Goal: Check status: Check status

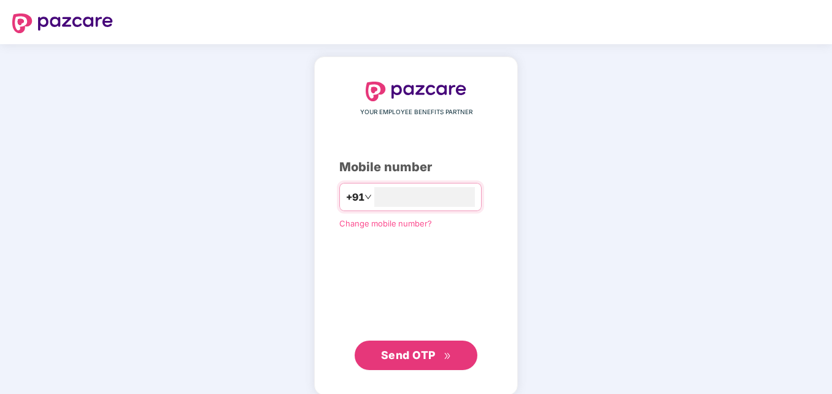
type input "**********"
click at [446, 137] on div "**********" at bounding box center [415, 225] width 153 height 287
click at [434, 355] on span "Send OTP" at bounding box center [408, 353] width 55 height 13
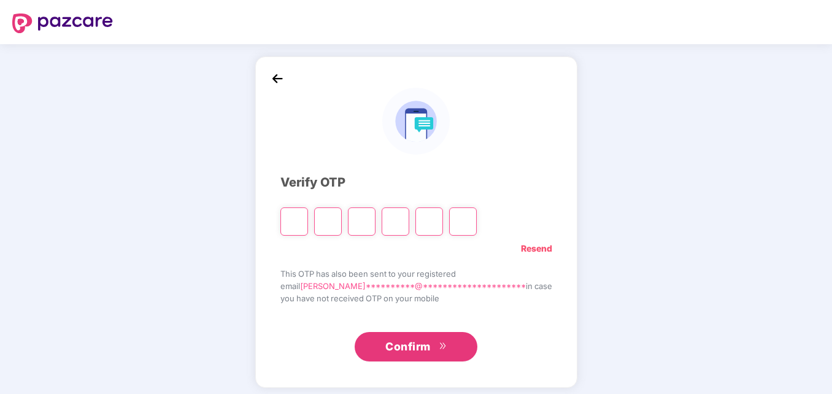
type input "*"
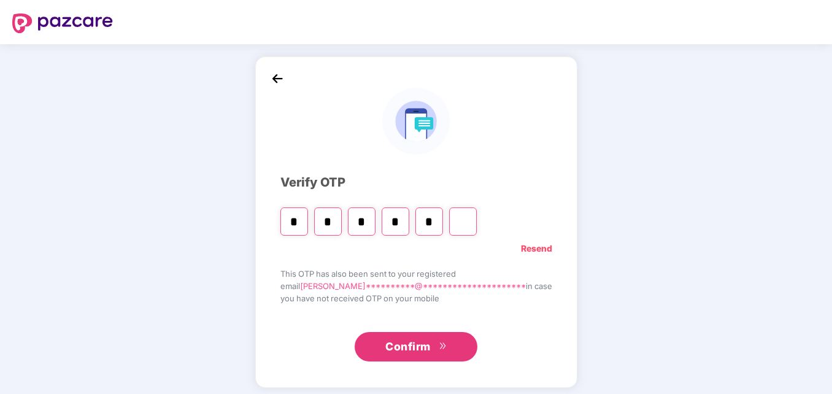
type input "*"
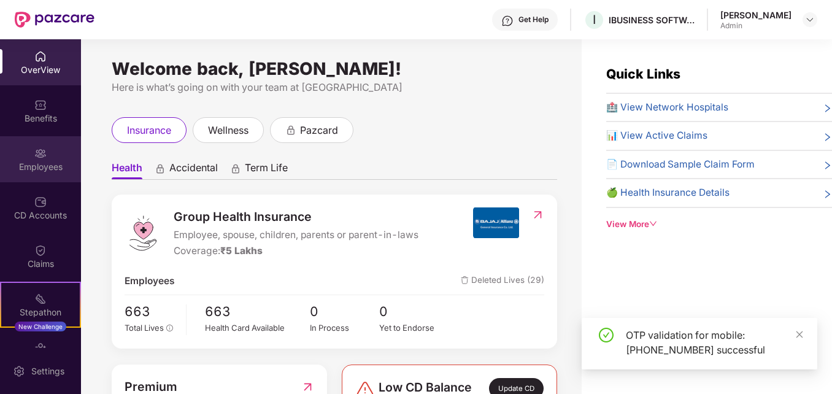
click at [26, 155] on div "Employees" at bounding box center [40, 159] width 81 height 46
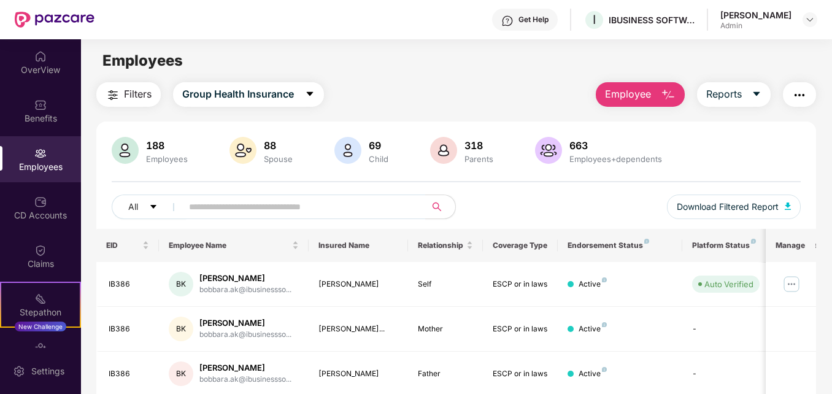
click at [456, 74] on main "Employees Filters Group Health Insurance Employee Reports 188 Employees 88 Spou…" at bounding box center [456, 236] width 750 height 394
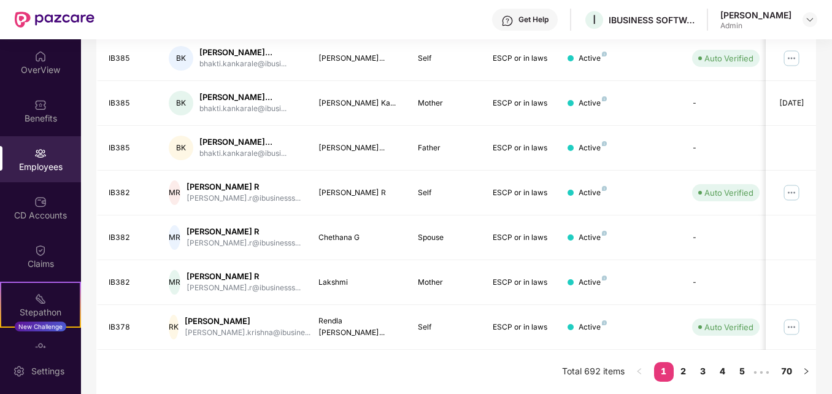
scroll to position [391, 0]
click at [683, 373] on link "2" at bounding box center [684, 371] width 20 height 18
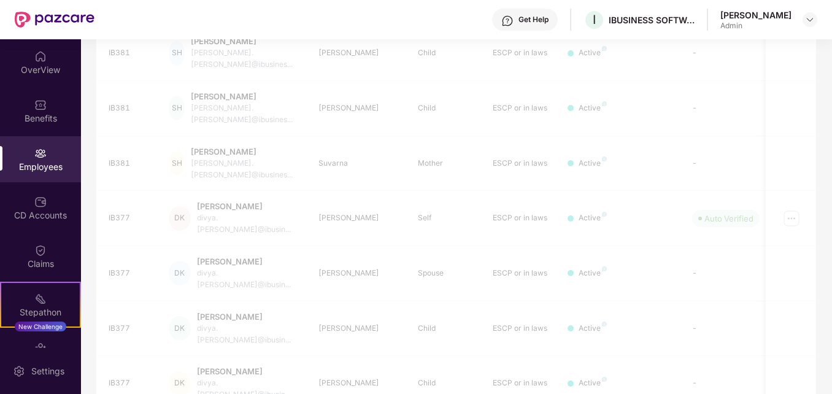
scroll to position [360, 0]
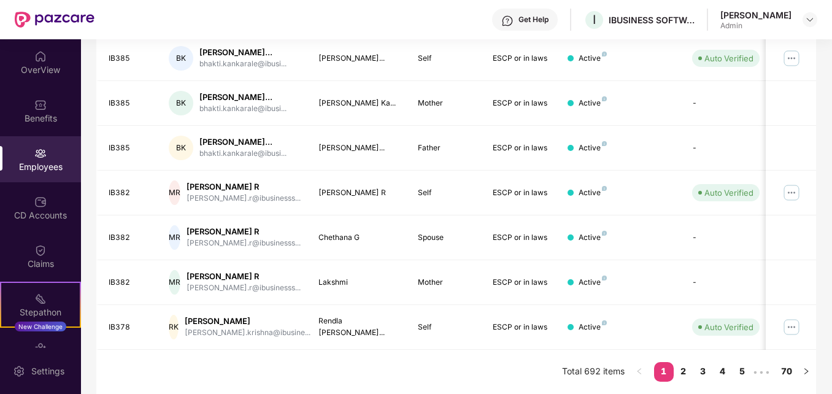
click at [827, 66] on div "Filters Group Health Insurance Employee Reports 188 Employees 88 Spouse 69 Chil…" at bounding box center [456, 58] width 750 height 672
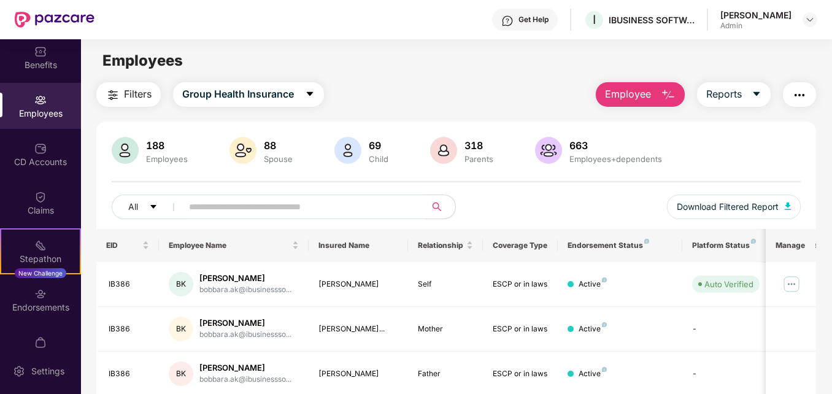
scroll to position [79, 0]
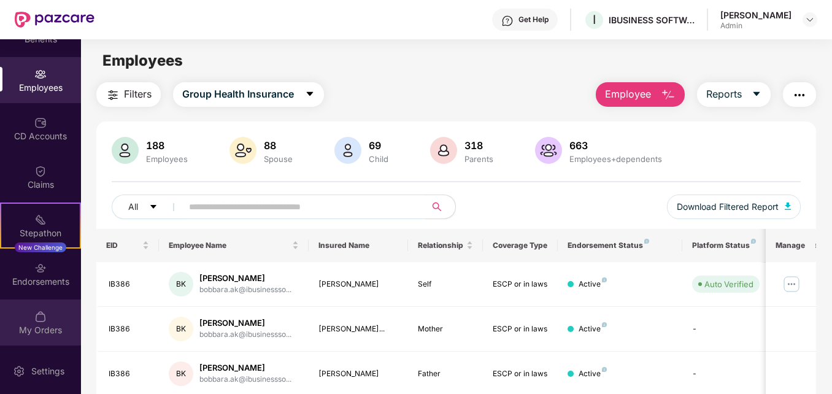
click at [44, 328] on div "My Orders" at bounding box center [40, 330] width 81 height 12
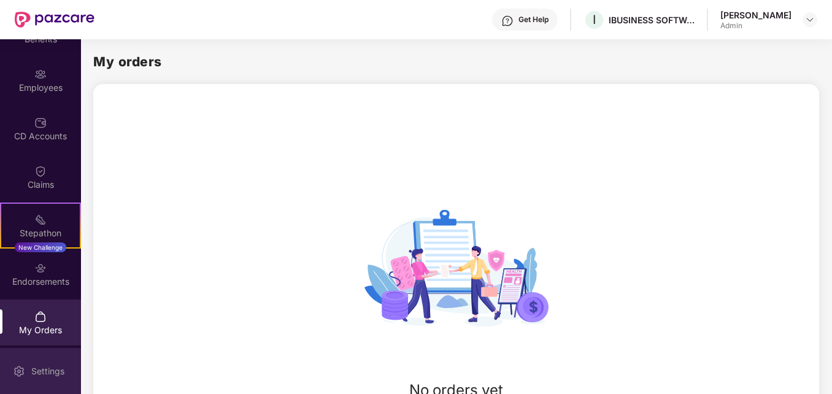
click at [79, 366] on div "Settings" at bounding box center [40, 371] width 81 height 46
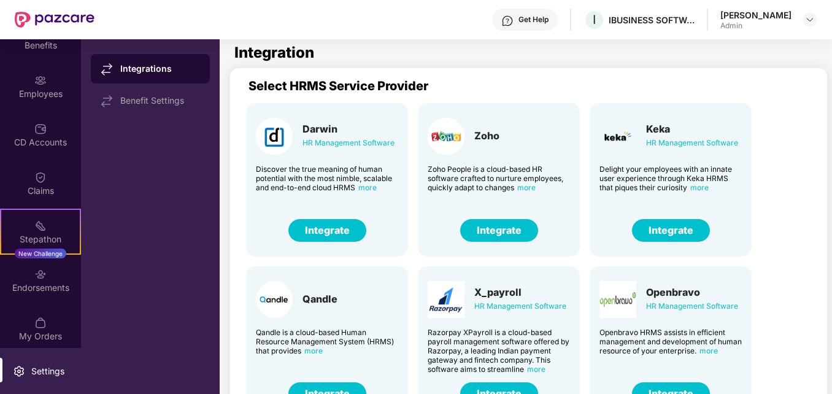
scroll to position [79, 0]
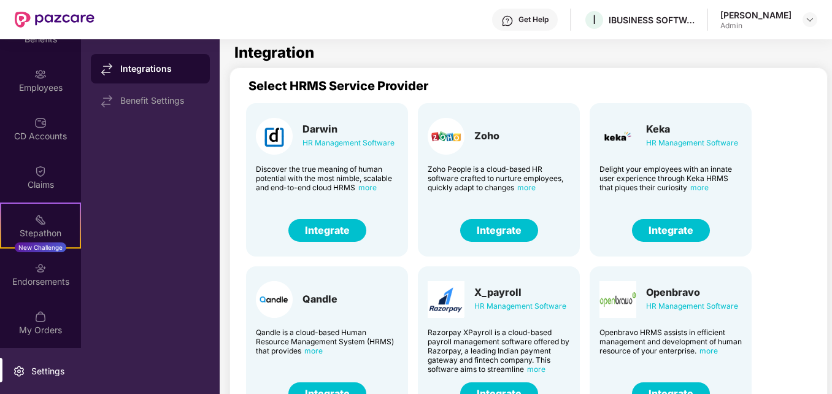
click at [68, 355] on div "Settings" at bounding box center [40, 371] width 81 height 46
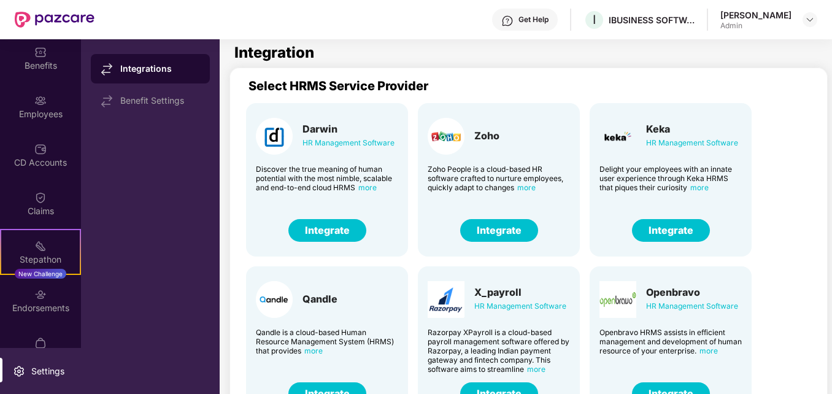
scroll to position [79, 0]
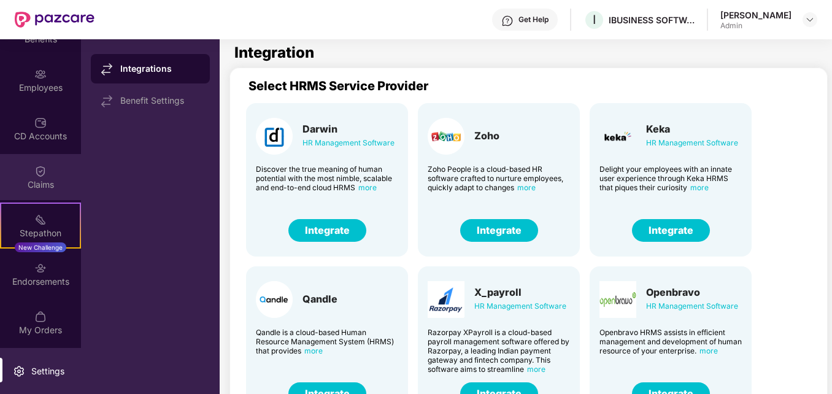
click at [42, 185] on div "Claims" at bounding box center [40, 185] width 81 height 12
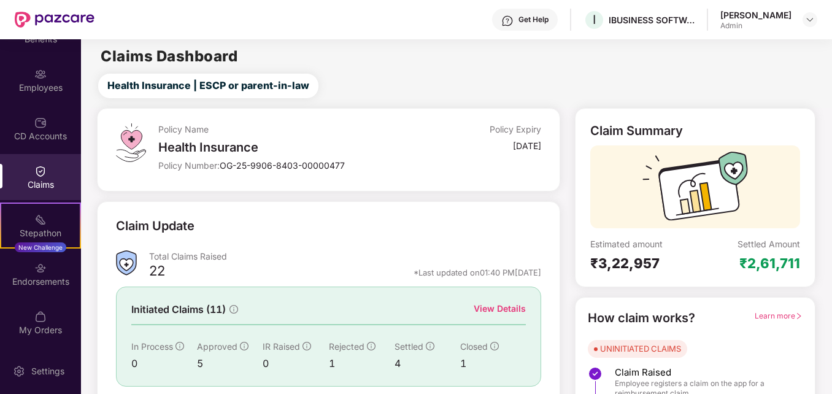
click at [420, 63] on div "Claims Dashboard" at bounding box center [456, 56] width 750 height 15
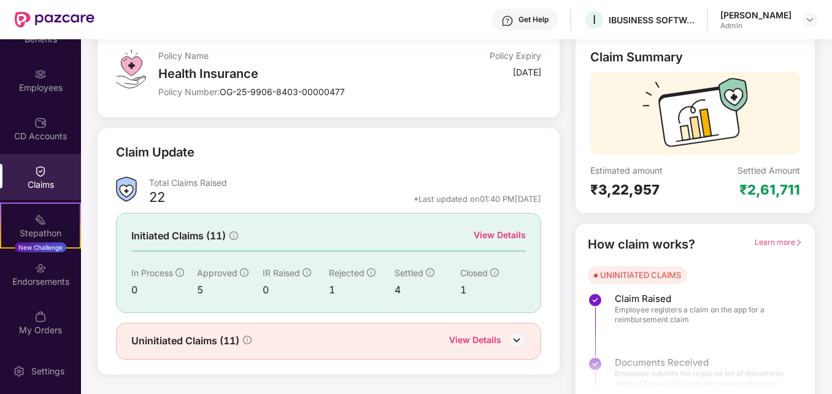
scroll to position [87, 0]
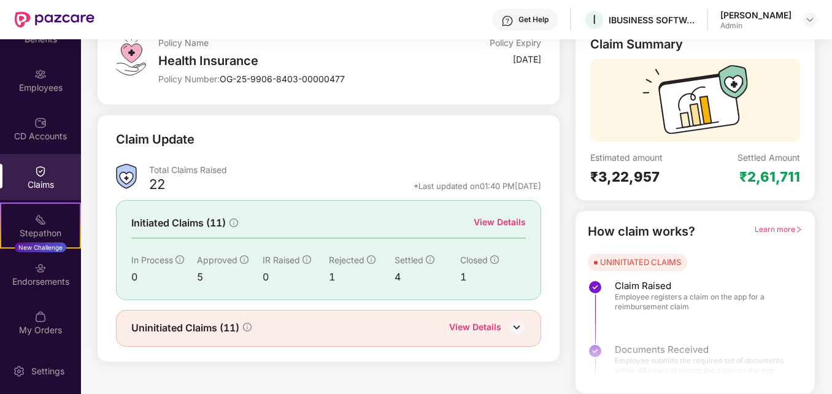
click at [493, 222] on div "View Details" at bounding box center [500, 221] width 52 height 13
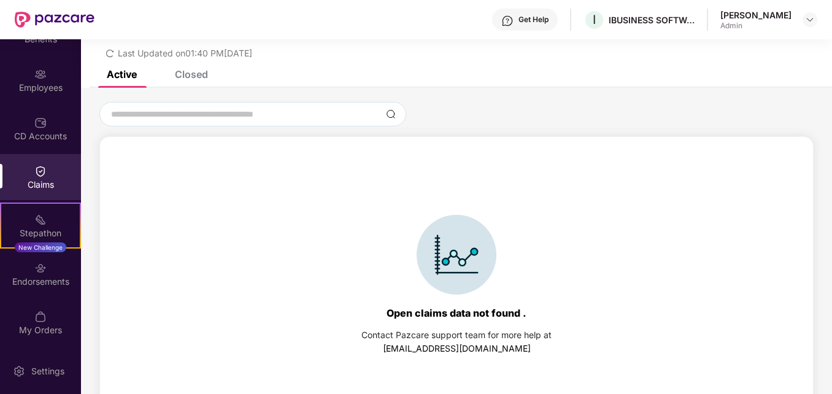
scroll to position [53, 0]
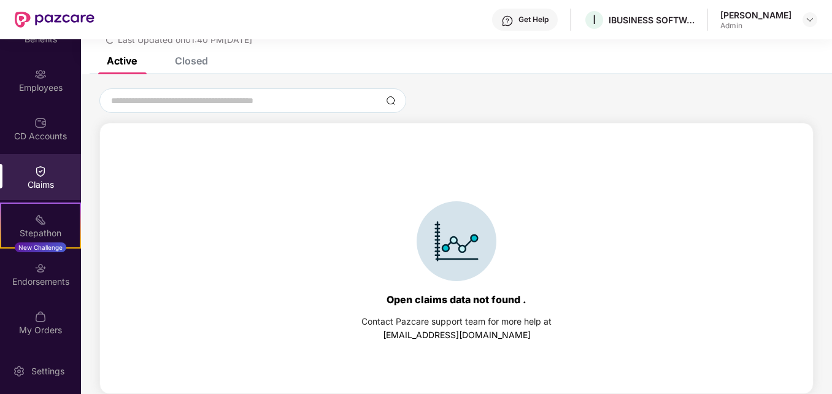
click at [193, 63] on div "Closed" at bounding box center [191, 61] width 33 height 12
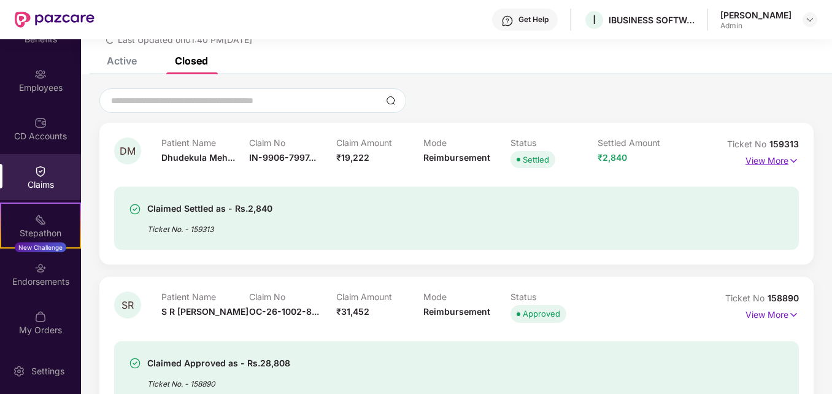
click at [759, 158] on p "View More" at bounding box center [771, 159] width 53 height 17
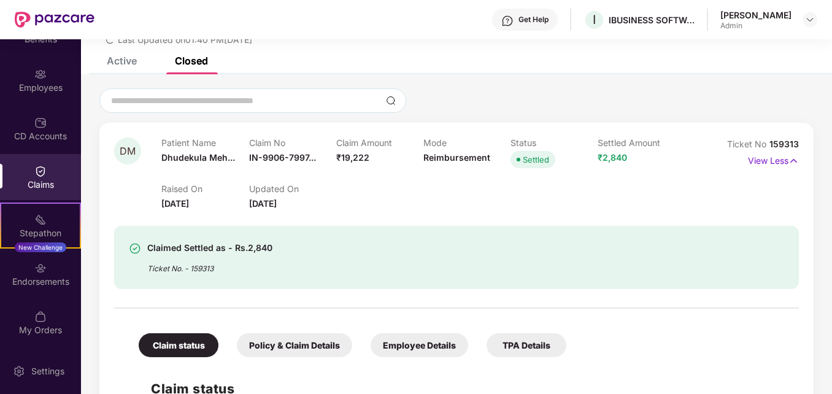
click at [786, 91] on div at bounding box center [456, 100] width 714 height 25
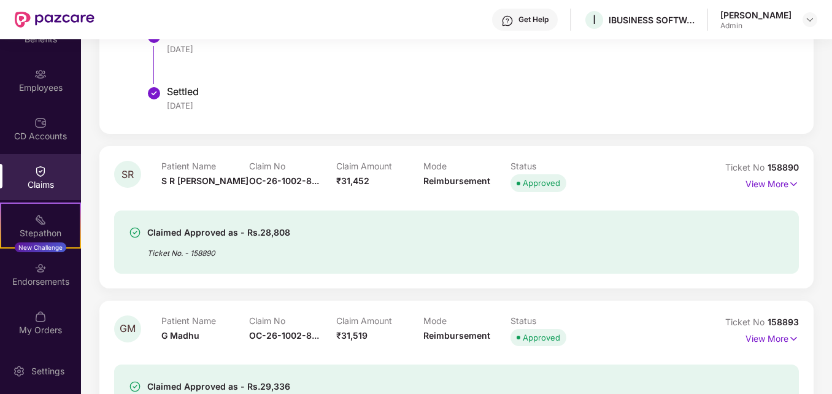
scroll to position [568, 0]
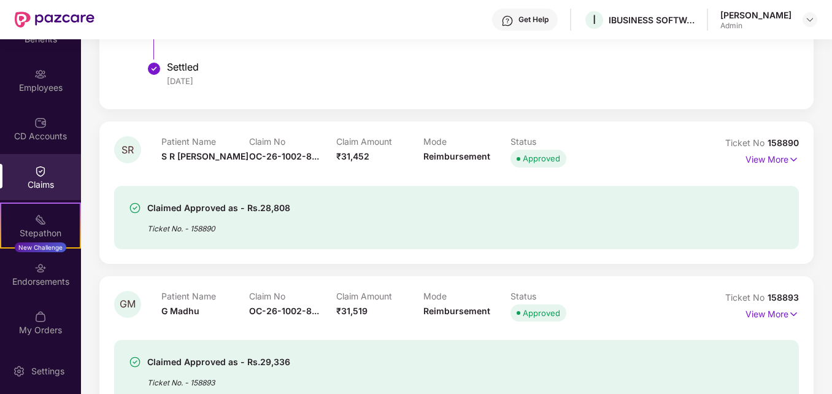
click at [750, 91] on li "Settled 05 Aug 2025" at bounding box center [469, 79] width 636 height 29
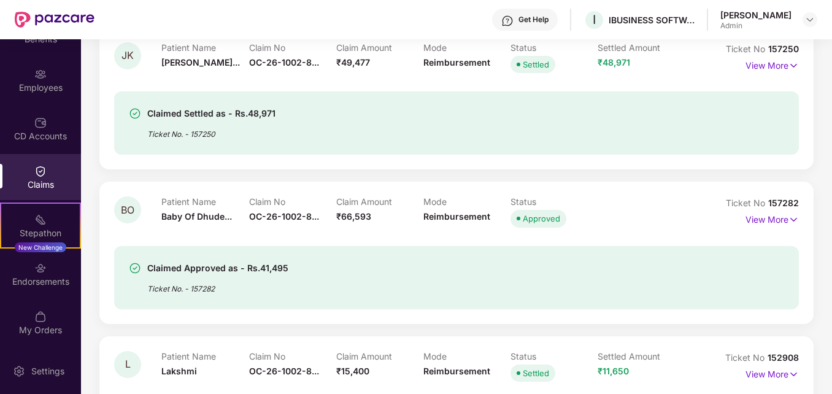
scroll to position [1108, 0]
click at [763, 221] on p "View More" at bounding box center [771, 217] width 53 height 17
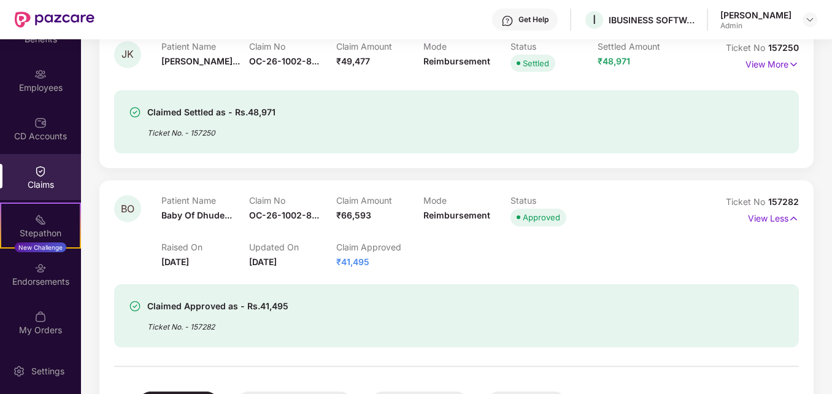
click at [666, 207] on div "Patient Name Baby Of Dhude... Claim No OC-26-1002-8... Claim Amount ₹66,593 Mod…" at bounding box center [422, 212] width 523 height 34
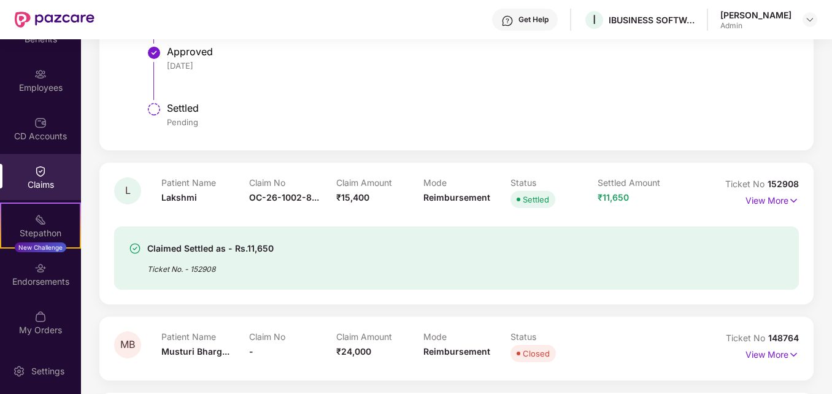
scroll to position [1722, 0]
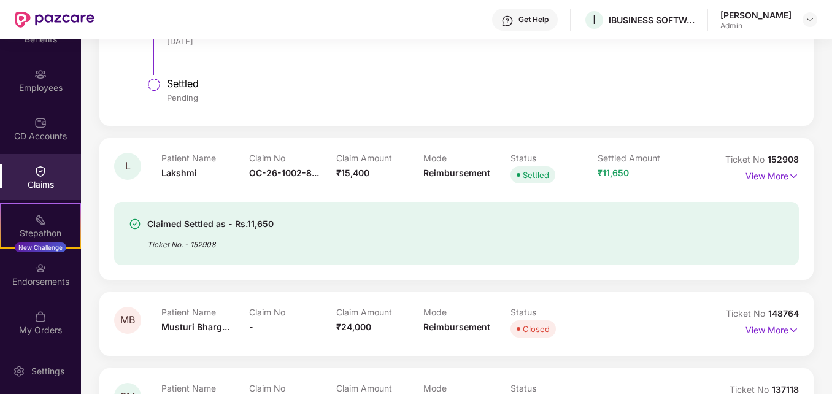
click at [771, 175] on p "View More" at bounding box center [771, 174] width 53 height 17
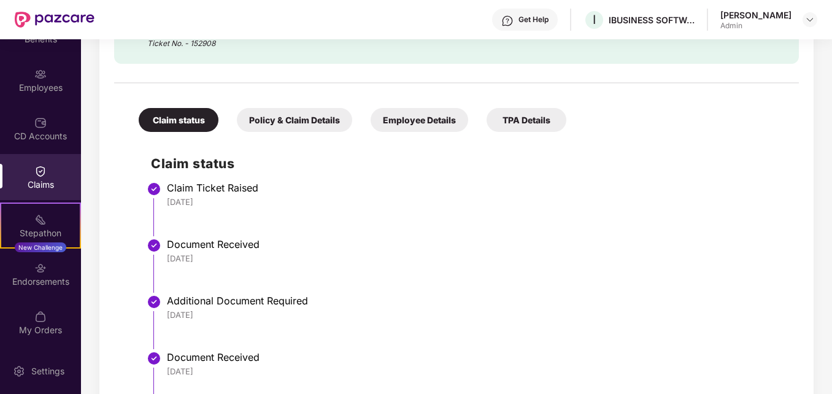
scroll to position [1918, 0]
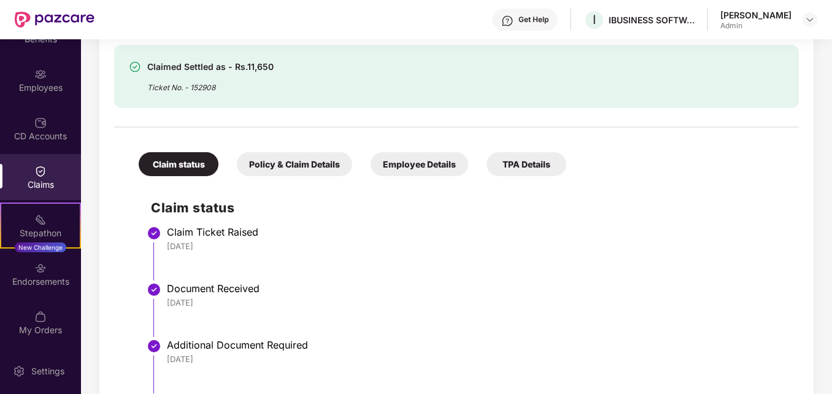
click at [706, 277] on li "Claim Ticket Raised 24 Jun 2025" at bounding box center [469, 258] width 636 height 56
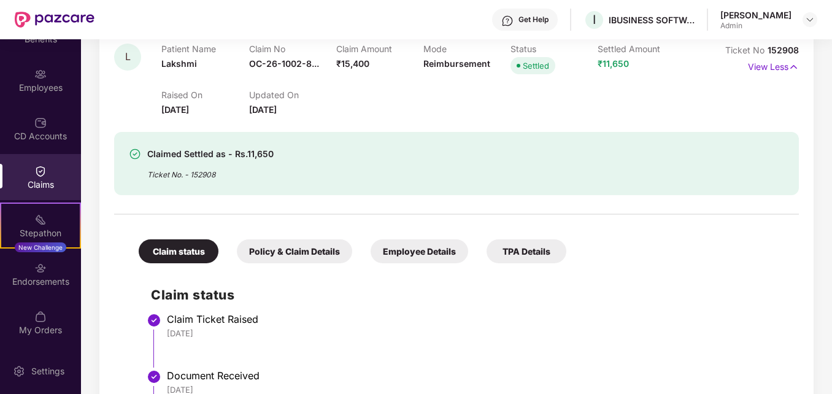
scroll to position [1825, 0]
